Goal: Check status: Check status

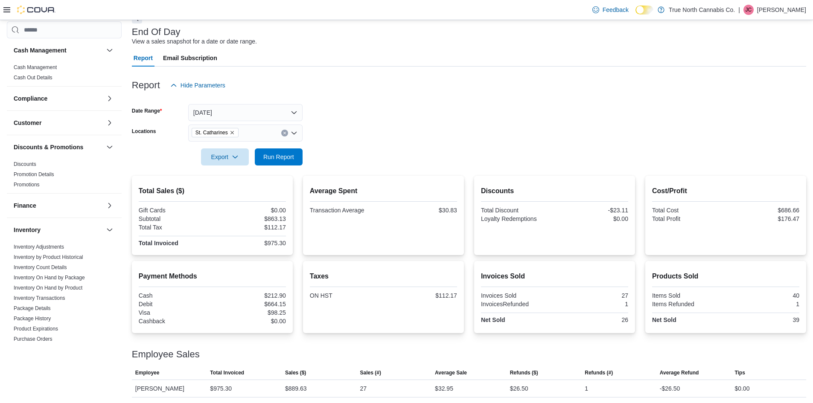
scroll to position [377, 0]
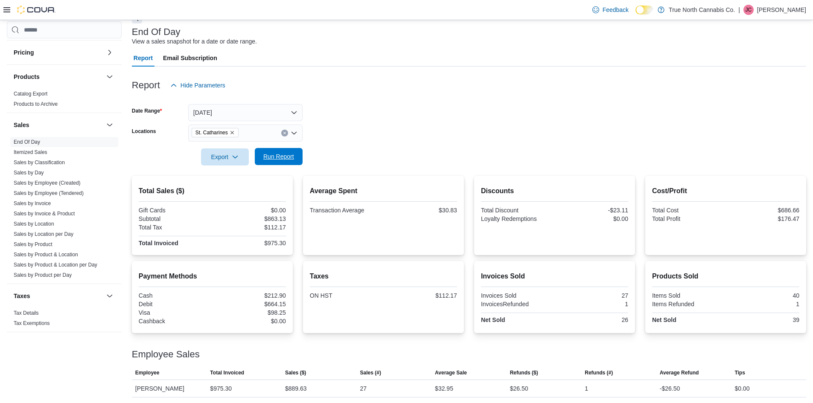
click at [278, 150] on span "Run Report" at bounding box center [279, 156] width 38 height 17
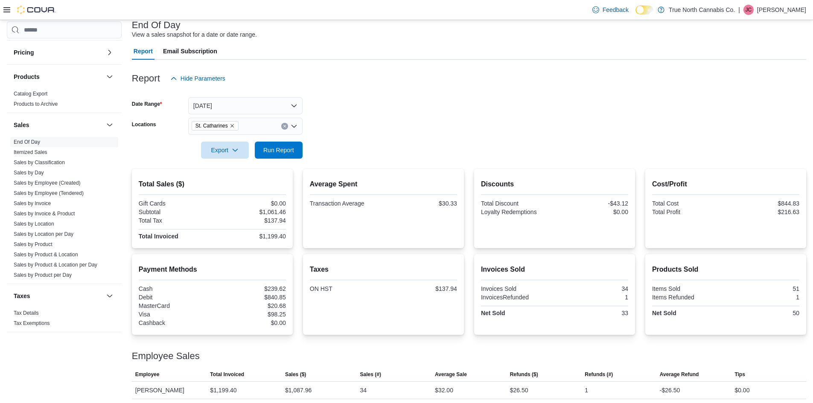
scroll to position [58, 0]
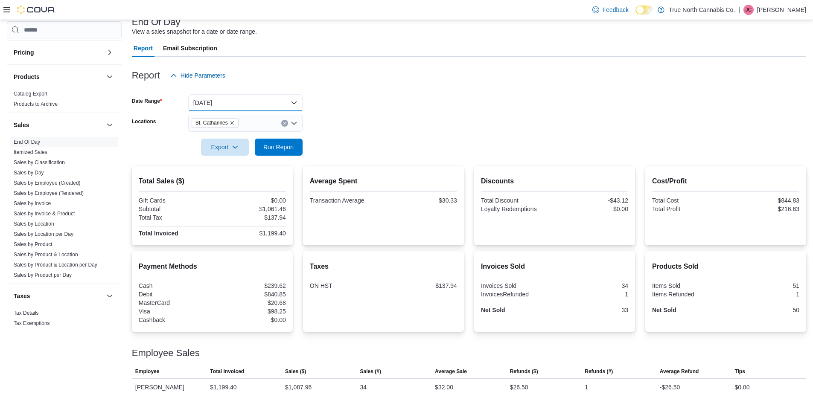
click at [226, 99] on button "Today" at bounding box center [245, 102] width 114 height 17
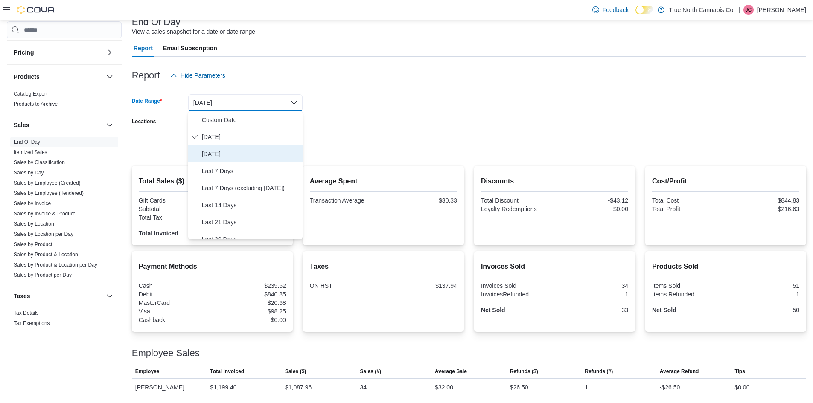
click at [240, 156] on span "Yesterday" at bounding box center [250, 154] width 97 height 10
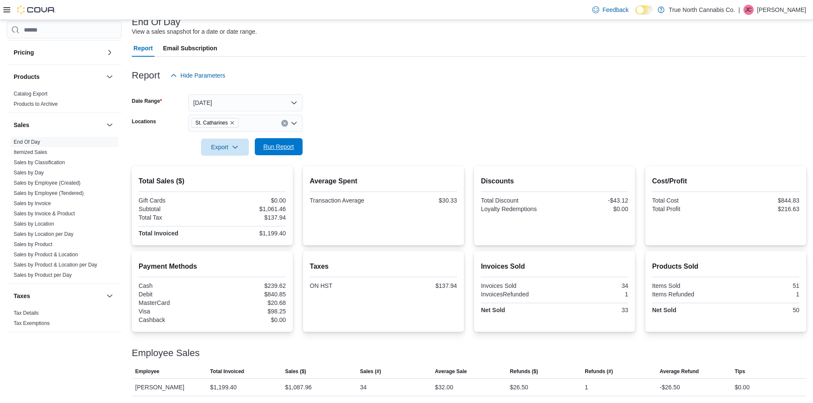
click at [271, 150] on span "Run Report" at bounding box center [278, 146] width 31 height 9
click at [247, 95] on button "Yesterday" at bounding box center [245, 102] width 114 height 17
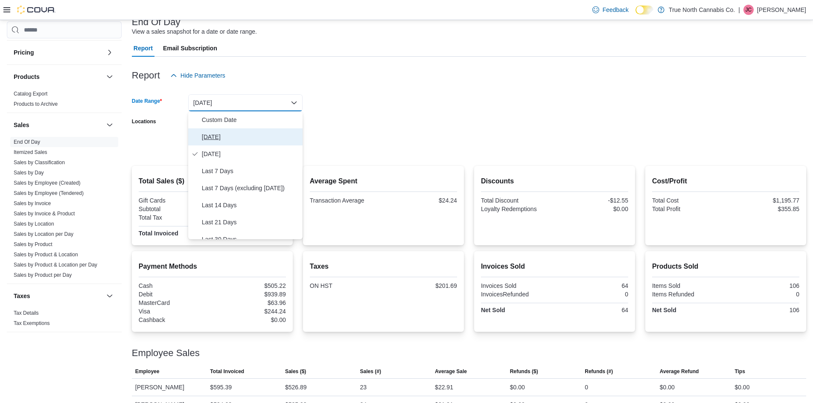
drag, startPoint x: 240, startPoint y: 133, endPoint x: 262, endPoint y: 140, distance: 23.7
click at [240, 133] on span "Today" at bounding box center [250, 137] width 97 height 10
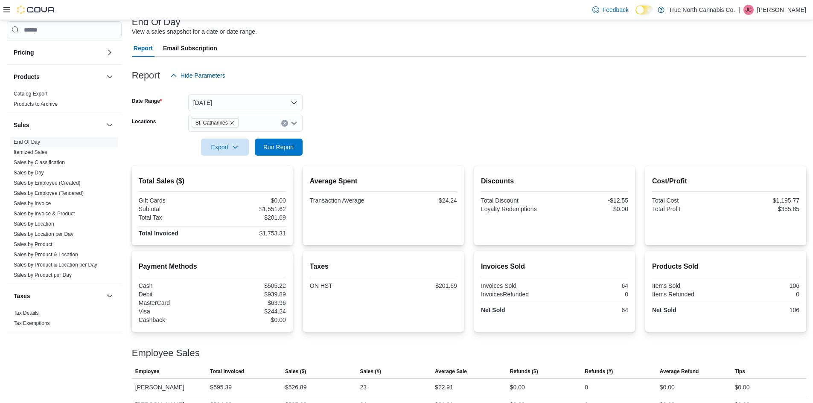
click at [313, 154] on form "Date Range Today Locations St. Catharines Export Run Report" at bounding box center [469, 120] width 674 height 72
click at [297, 151] on button "Run Report" at bounding box center [279, 146] width 48 height 17
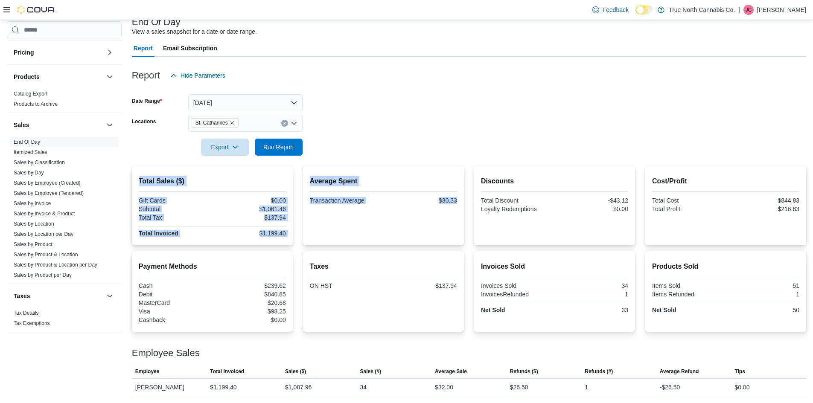
drag, startPoint x: 348, startPoint y: 248, endPoint x: 313, endPoint y: 161, distance: 93.8
click at [313, 161] on div "Report Hide Parameters Date Range Today Locations St. Catharines Export Run Rep…" at bounding box center [469, 227] width 674 height 340
click at [311, 224] on div "Average Spent Transaction Average $30.33" at bounding box center [383, 205] width 161 height 79
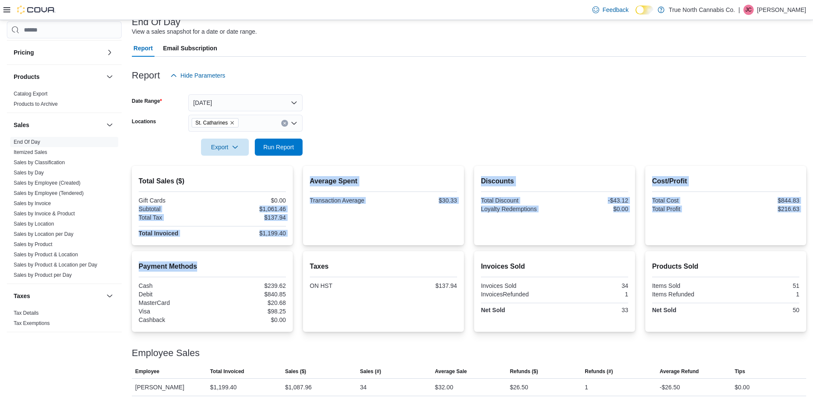
drag, startPoint x: 260, startPoint y: 204, endPoint x: 281, endPoint y: 281, distance: 80.0
click at [281, 278] on div "Total Sales ($) Gift Cards $0.00 Subtotal $1,061.46 Total Tax $137.94 Total Inv…" at bounding box center [469, 281] width 674 height 230
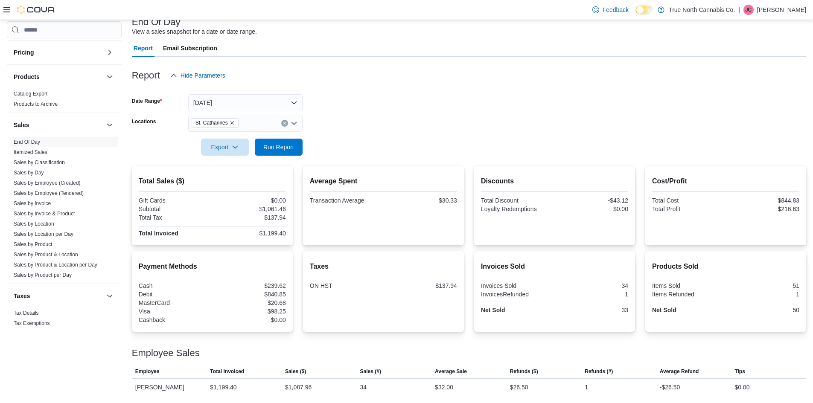
click at [281, 309] on div "$98.25" at bounding box center [250, 311] width 72 height 7
drag, startPoint x: 281, startPoint y: 309, endPoint x: 256, endPoint y: 244, distance: 69.2
click at [259, 253] on div "Payment Methods Cash $239.62 Debit $840.85 MasterCard $20.68 Visa $98.25 Cashba…" at bounding box center [212, 291] width 161 height 81
click at [256, 244] on div "Total Sales ($) Gift Cards $0.00 Subtotal $1,061.46 Total Tax $137.94 Total Inv…" at bounding box center [212, 205] width 161 height 79
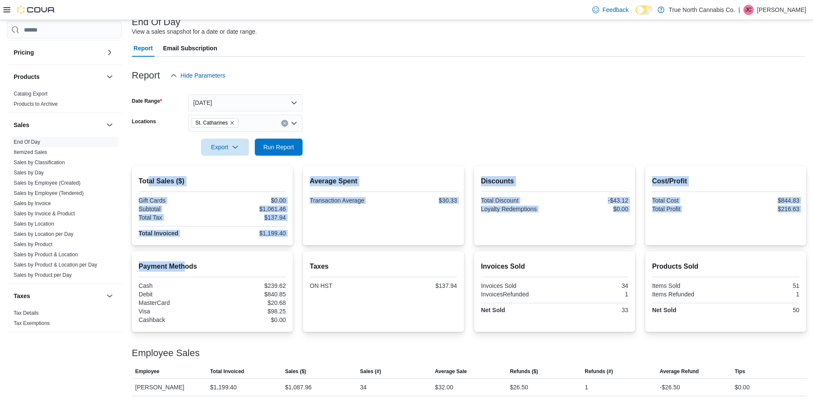
drag, startPoint x: 148, startPoint y: 175, endPoint x: 186, endPoint y: 260, distance: 92.4
click at [186, 258] on div "Total Sales ($) Gift Cards $0.00 Subtotal $1,061.46 Total Tax $137.94 Total Inv…" at bounding box center [469, 281] width 674 height 230
click at [186, 260] on div "Payment Methods Cash $239.62 Debit $840.85 MasterCard $20.68 Visa $98.25 Cashba…" at bounding box center [212, 291] width 147 height 67
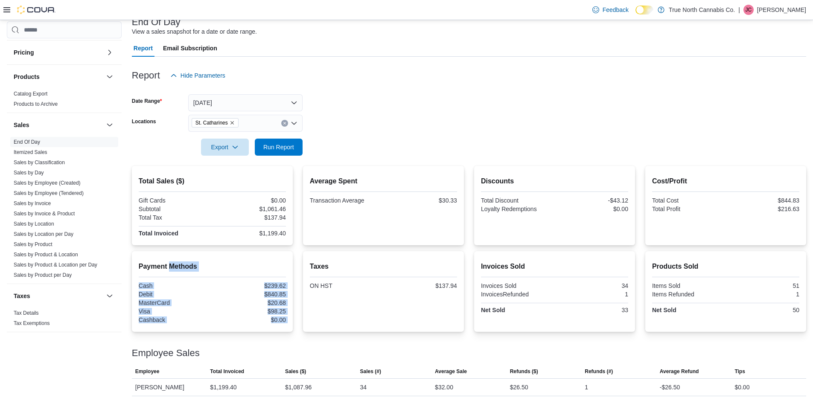
drag, startPoint x: 186, startPoint y: 260, endPoint x: 251, endPoint y: 337, distance: 100.8
click at [247, 334] on div "Total Sales ($) Gift Cards $0.00 Subtotal $1,061.46 Total Tax $137.94 Total Inv…" at bounding box center [469, 281] width 674 height 230
click at [253, 339] on div at bounding box center [469, 343] width 674 height 10
click at [261, 143] on span "Run Report" at bounding box center [279, 146] width 38 height 17
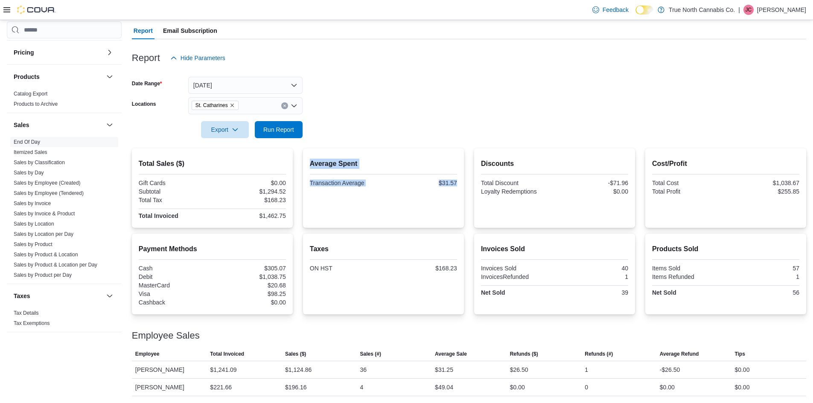
drag, startPoint x: 314, startPoint y: 195, endPoint x: 316, endPoint y: 171, distance: 23.6
click at [316, 171] on div "Average Spent Transaction Average $31.57" at bounding box center [383, 188] width 147 height 66
click at [316, 171] on div "Average Spent Transaction Average $31.57" at bounding box center [383, 173] width 147 height 29
click at [384, 121] on div at bounding box center [469, 117] width 674 height 7
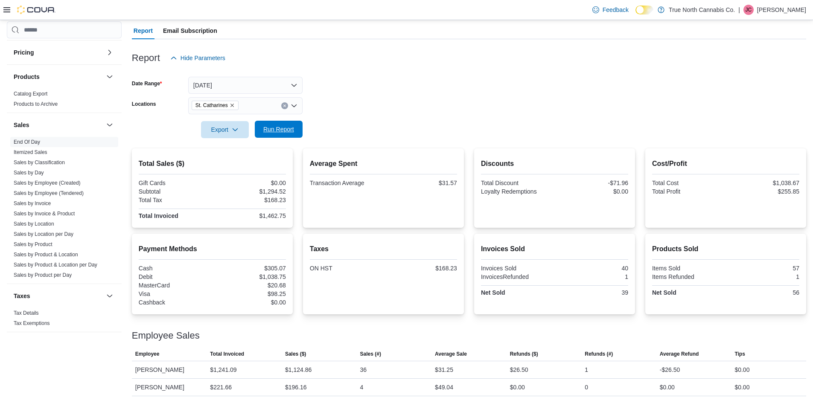
click at [289, 131] on span "Run Report" at bounding box center [278, 129] width 31 height 9
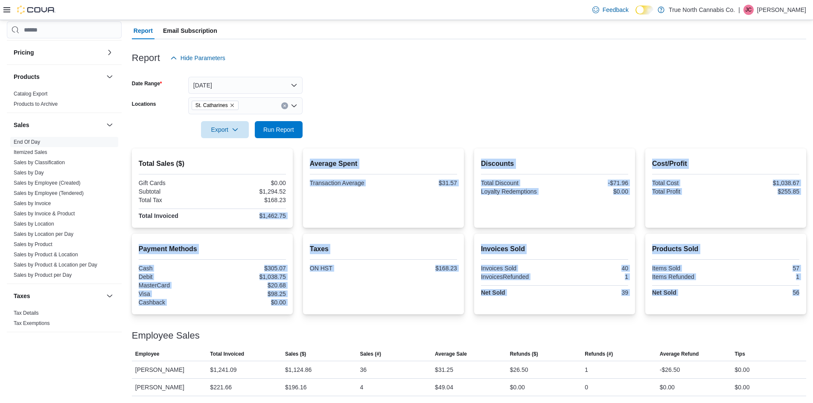
drag, startPoint x: 265, startPoint y: 325, endPoint x: 253, endPoint y: 218, distance: 107.8
click at [253, 218] on div "Total Sales ($) Gift Cards $0.00 Subtotal $1,294.52 Total Tax $168.23 Total Inv…" at bounding box center [469, 272] width 674 height 248
click at [253, 218] on div "$1,462.75" at bounding box center [250, 215] width 72 height 7
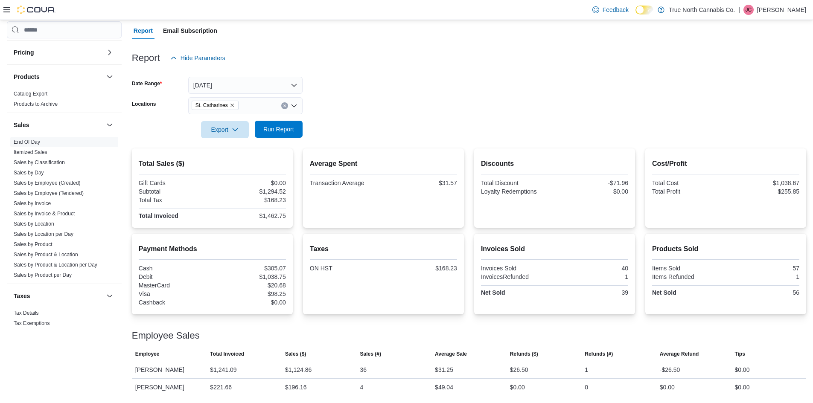
click at [268, 130] on span "Run Report" at bounding box center [278, 129] width 31 height 9
click at [283, 174] on div "Total Sales ($) Gift Cards $0.00 Subtotal $1,294.52 Total Tax $168.23 Total Inv…" at bounding box center [212, 190] width 147 height 62
click at [286, 130] on span "Run Report" at bounding box center [278, 129] width 31 height 9
click at [282, 134] on span "Run Report" at bounding box center [278, 129] width 31 height 9
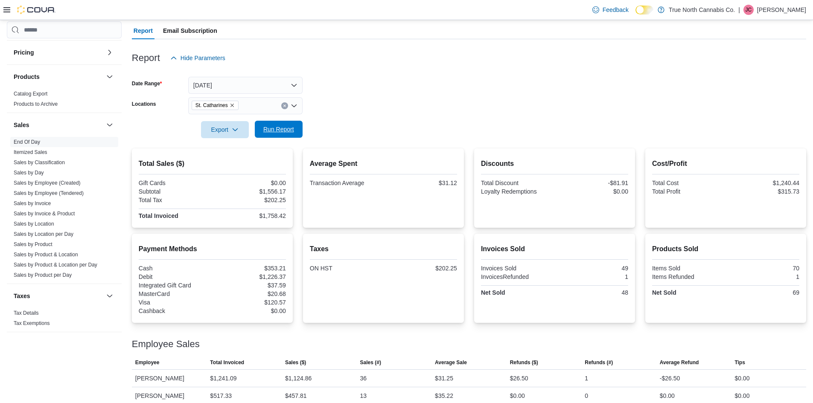
click at [268, 130] on span "Run Report" at bounding box center [278, 129] width 31 height 9
click at [801, 10] on p "Jessie Clark" at bounding box center [781, 10] width 49 height 10
click at [758, 85] on span "Sign Out" at bounding box center [750, 83] width 23 height 9
